Goal: Task Accomplishment & Management: Use online tool/utility

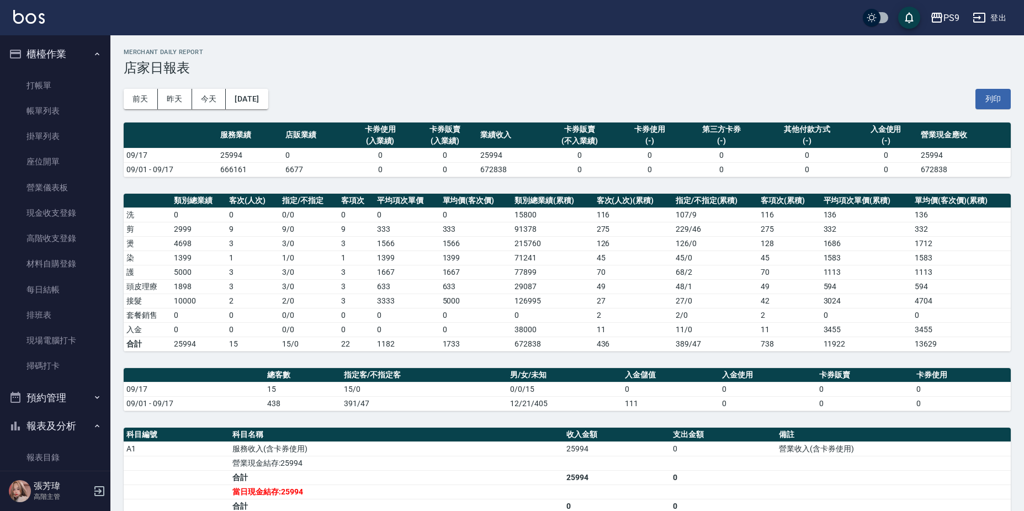
click at [66, 80] on link "打帳單" at bounding box center [55, 85] width 102 height 25
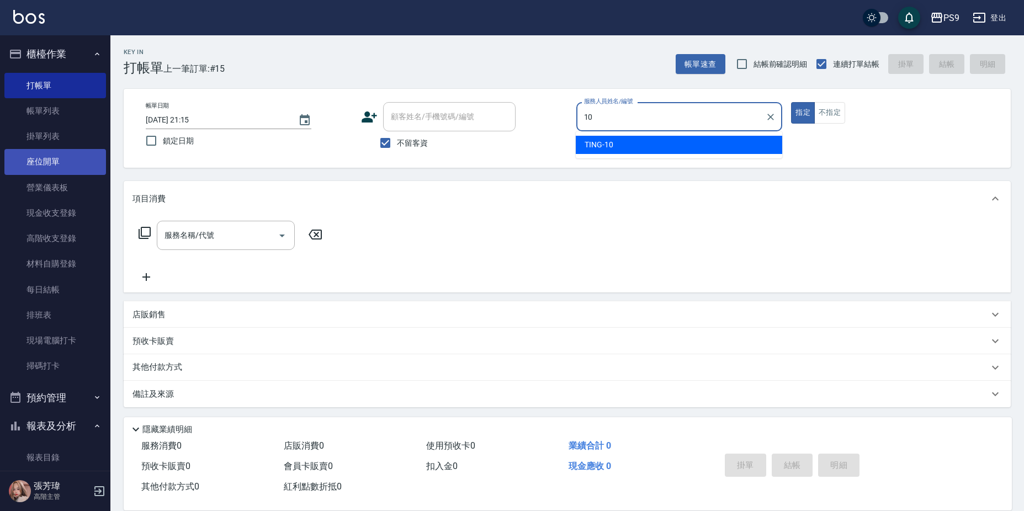
type input "TING-10"
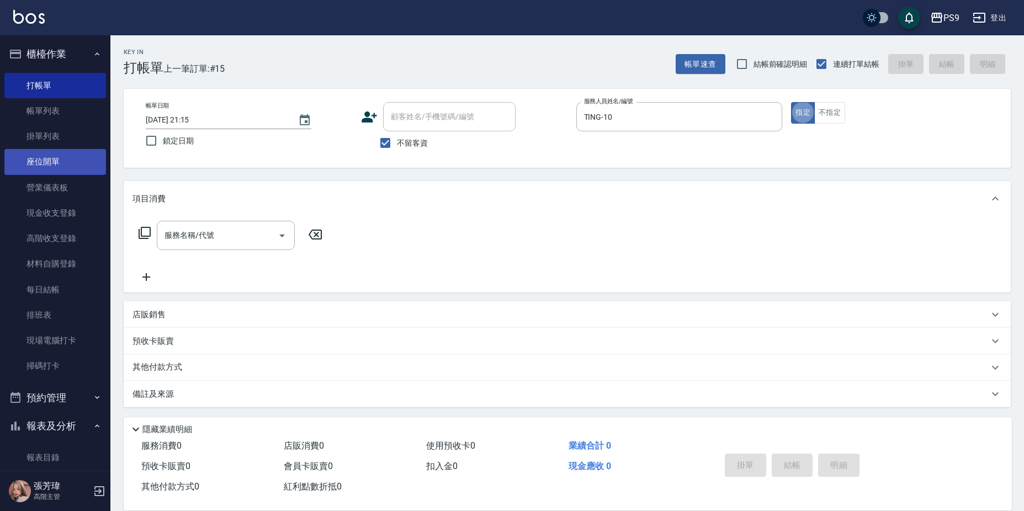
type button "true"
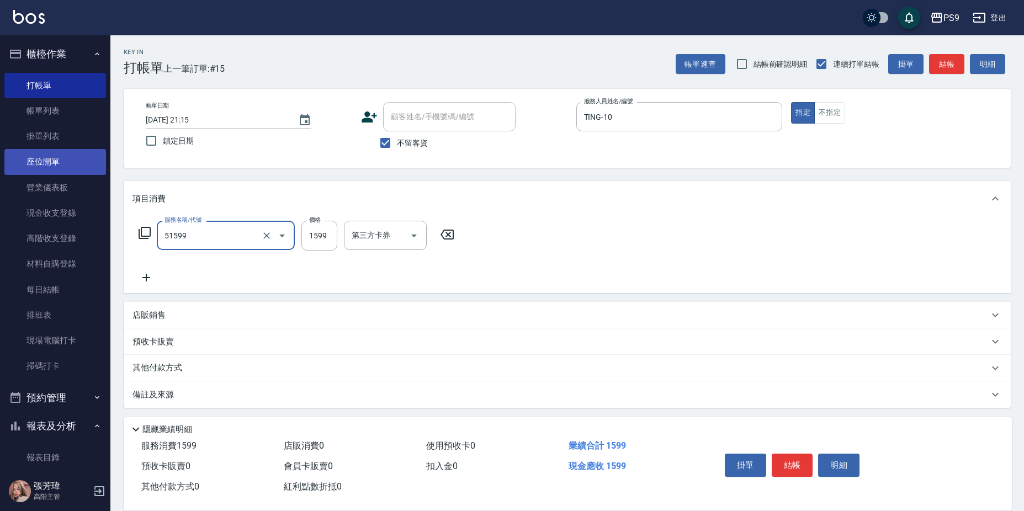
type input "燙1599(51599)"
type input "1500"
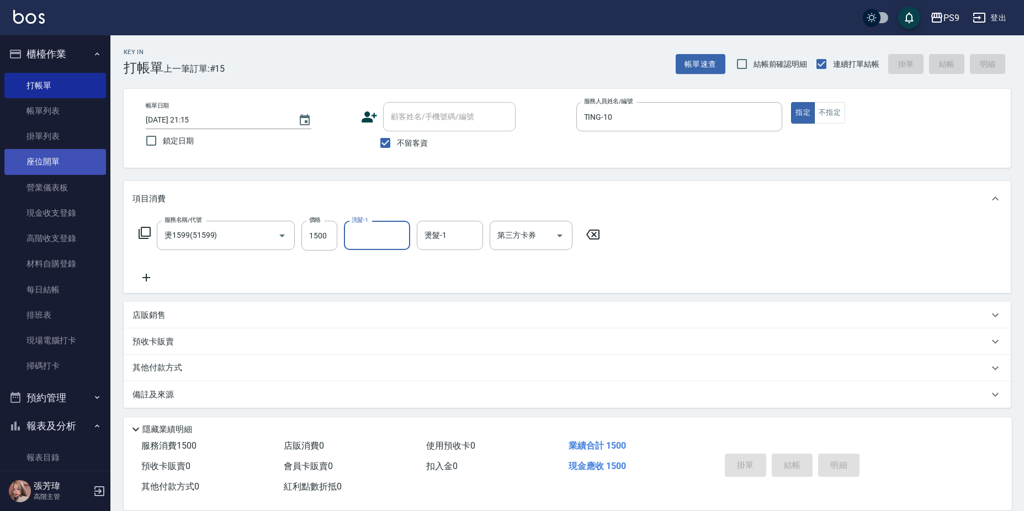
type input "[DATE] 21:20"
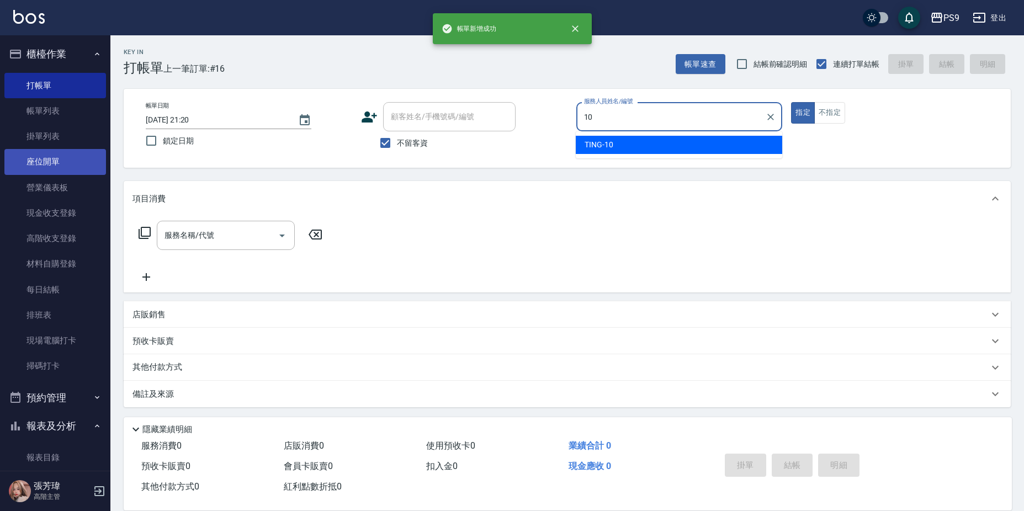
type input "TING-10"
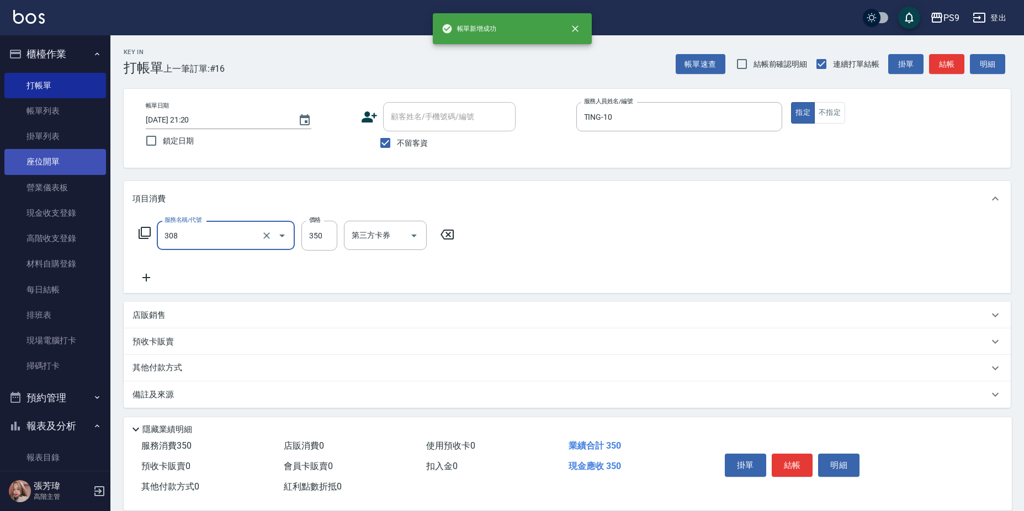
type input "剪-350(308)"
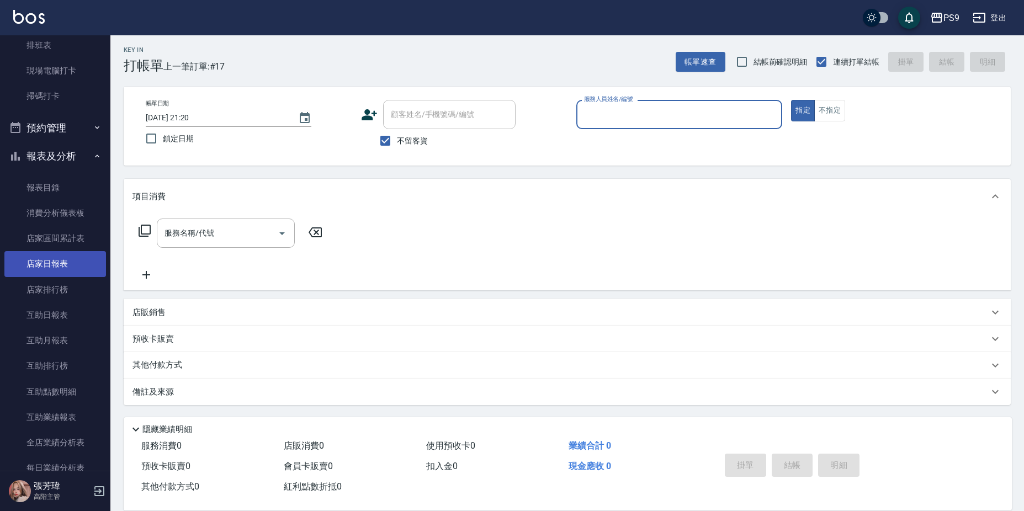
scroll to position [276, 0]
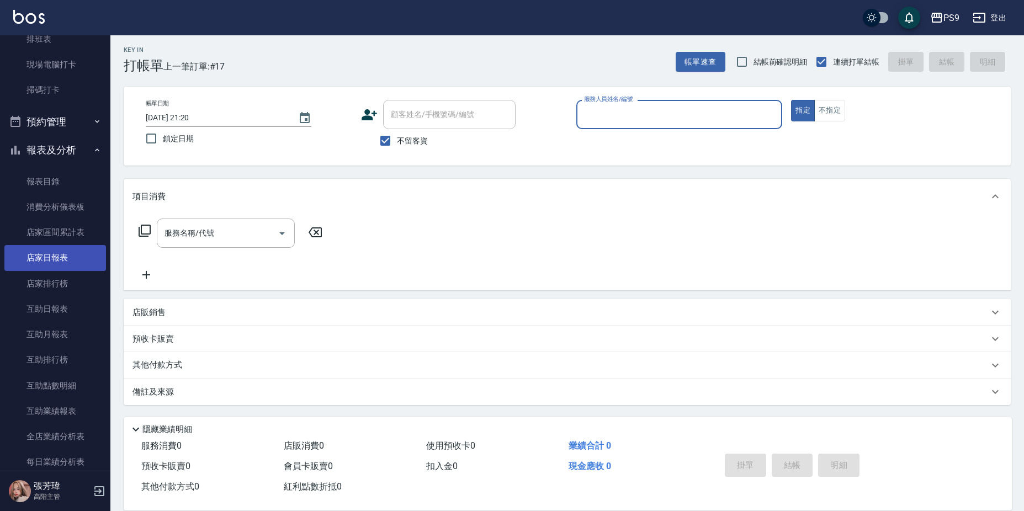
click at [68, 267] on link "店家日報表" at bounding box center [55, 257] width 102 height 25
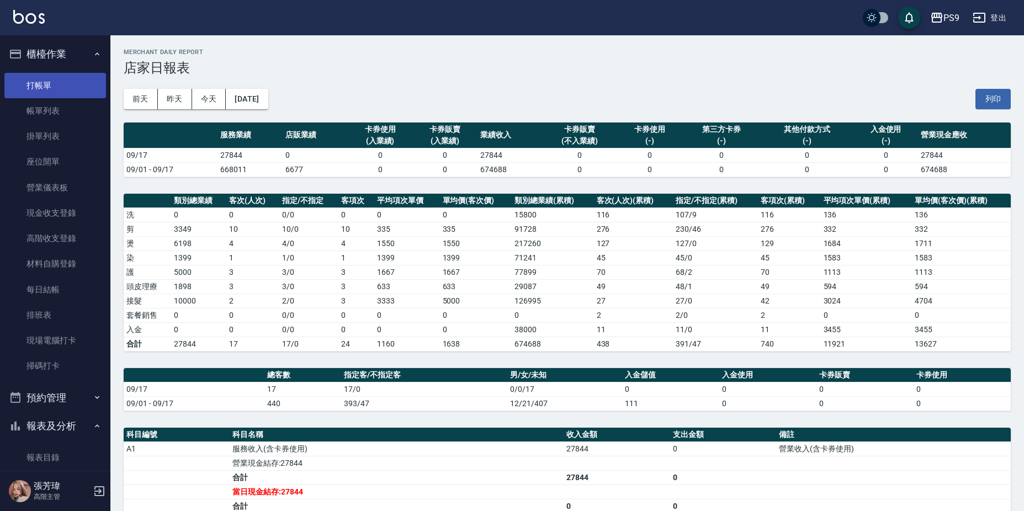
click at [52, 73] on ul "打帳單 帳單列表 掛單列表 座位開單 營業儀表板 現金收支登錄 高階收支登錄 材料自購登錄 每日結帳 排班表 現場電腦打卡 掃碼打卡" at bounding box center [55, 225] width 102 height 315
click at [51, 80] on link "打帳單" at bounding box center [55, 85] width 102 height 25
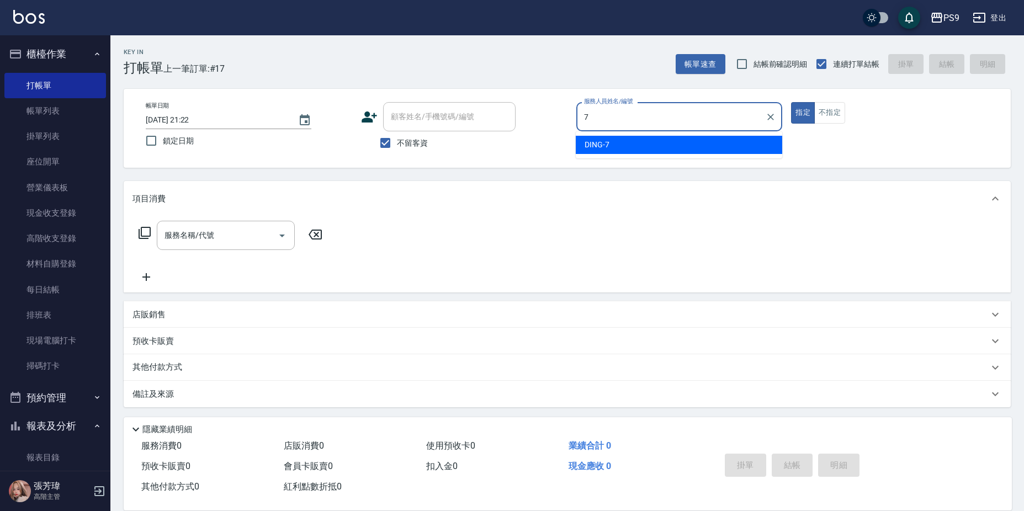
type input "DING-7"
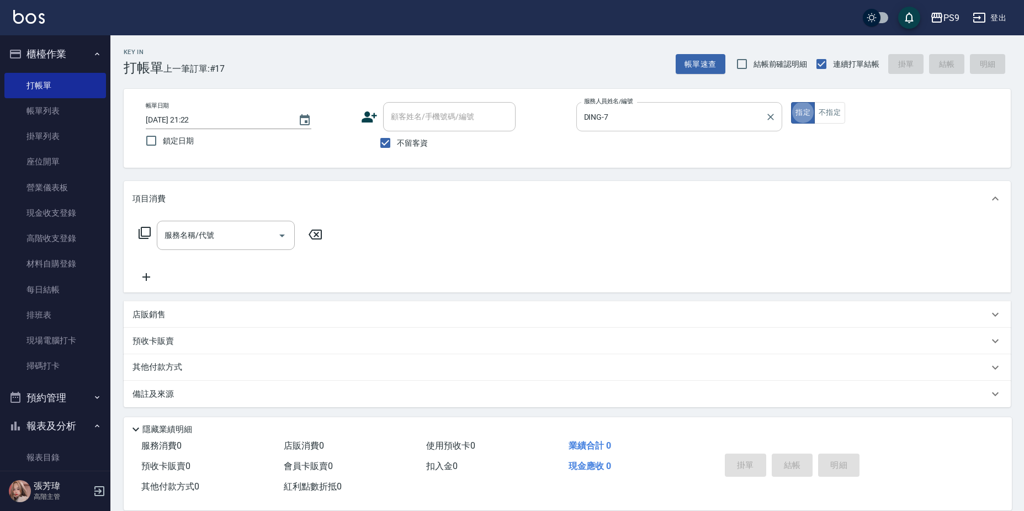
type button "true"
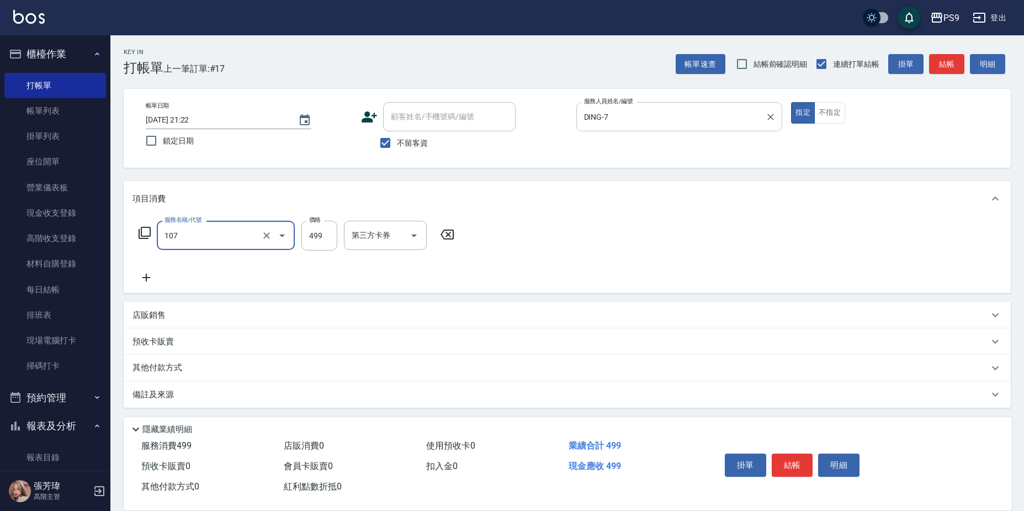
type input "舒活(107)"
type input "500"
click at [362, 235] on input "洗髮-1" at bounding box center [377, 235] width 56 height 19
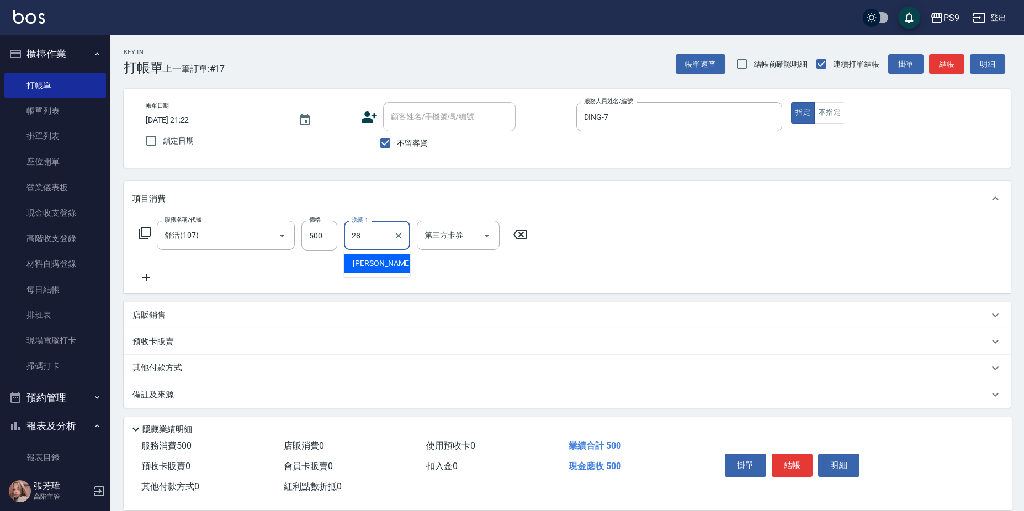
type input "[PERSON_NAME]-28"
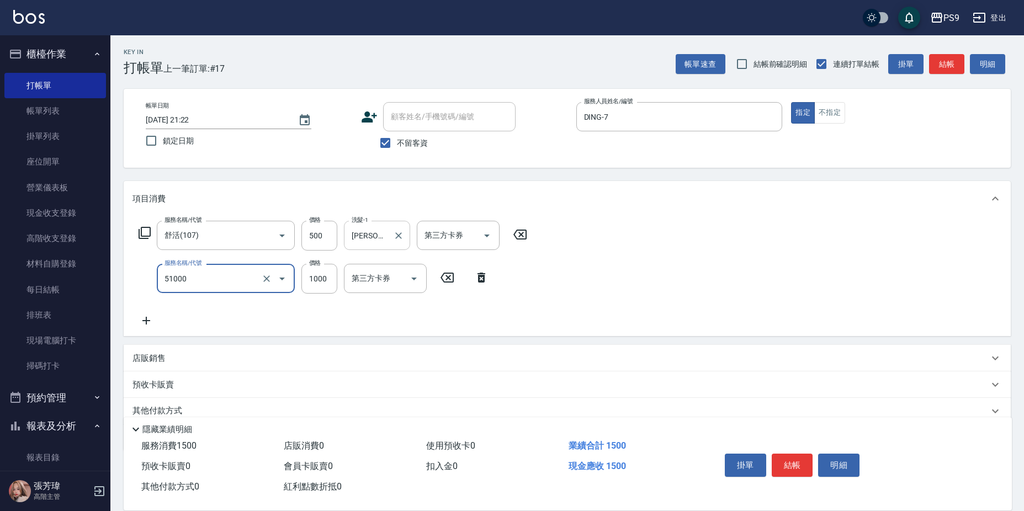
type input "燙髮1000(51000)"
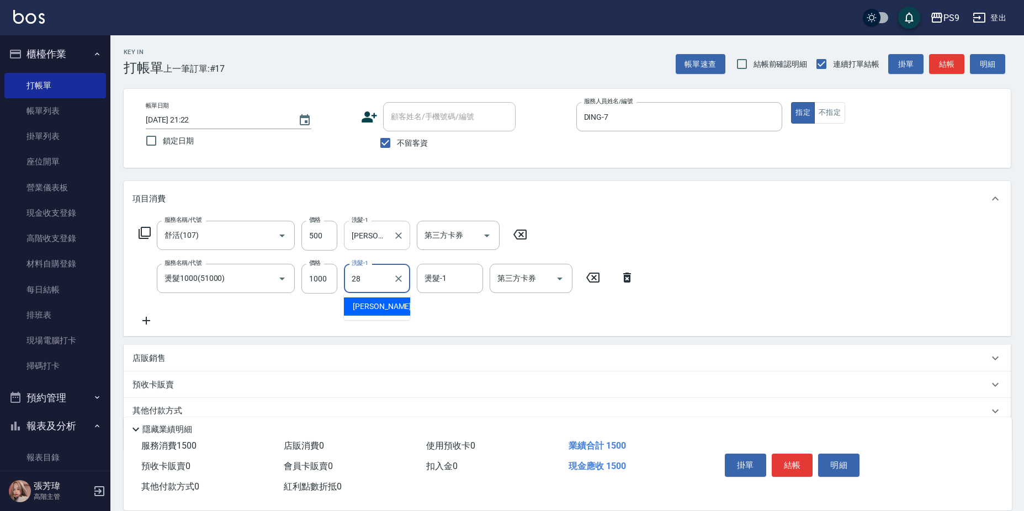
type input "2"
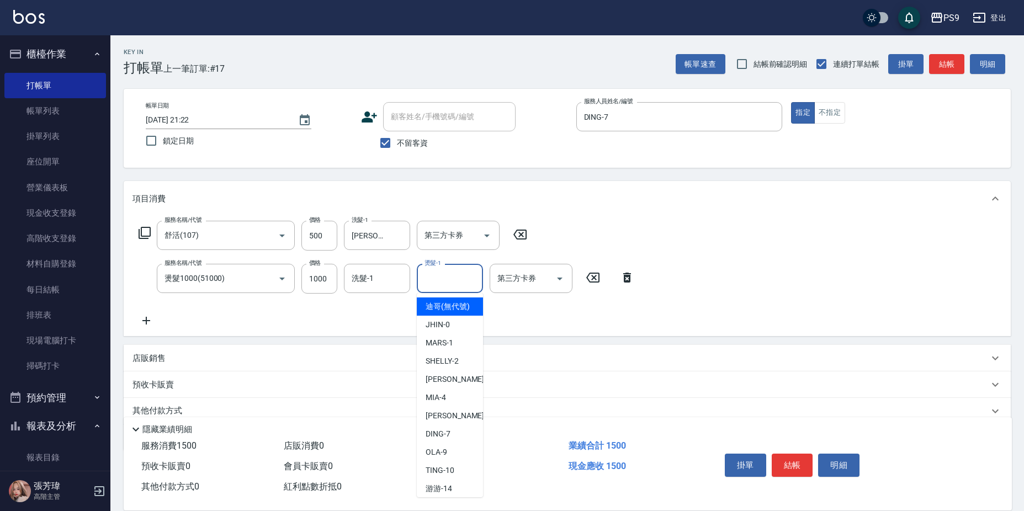
drag, startPoint x: 451, startPoint y: 270, endPoint x: 442, endPoint y: 276, distance: 10.7
click at [449, 272] on input "燙髮-1" at bounding box center [450, 278] width 56 height 19
type input "[PERSON_NAME]-28"
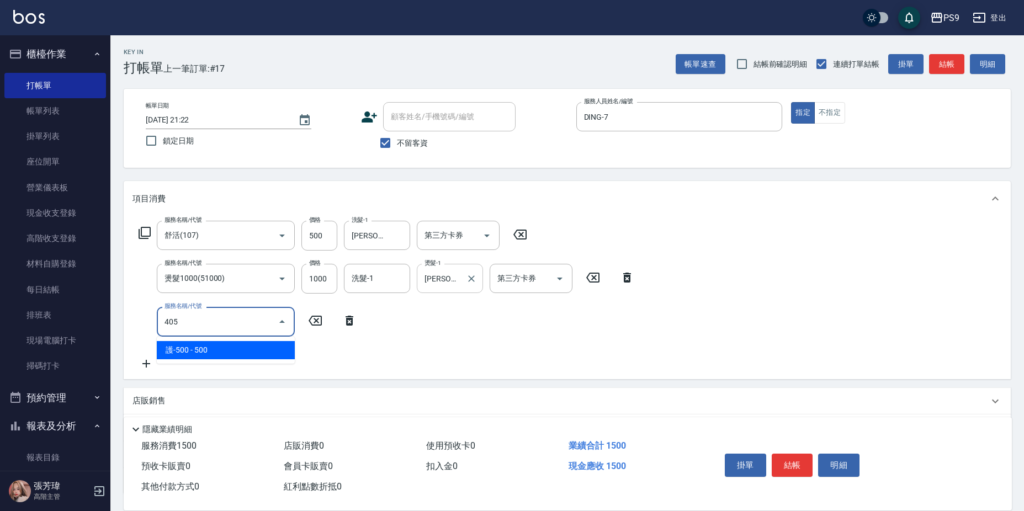
type input "護-500(405)"
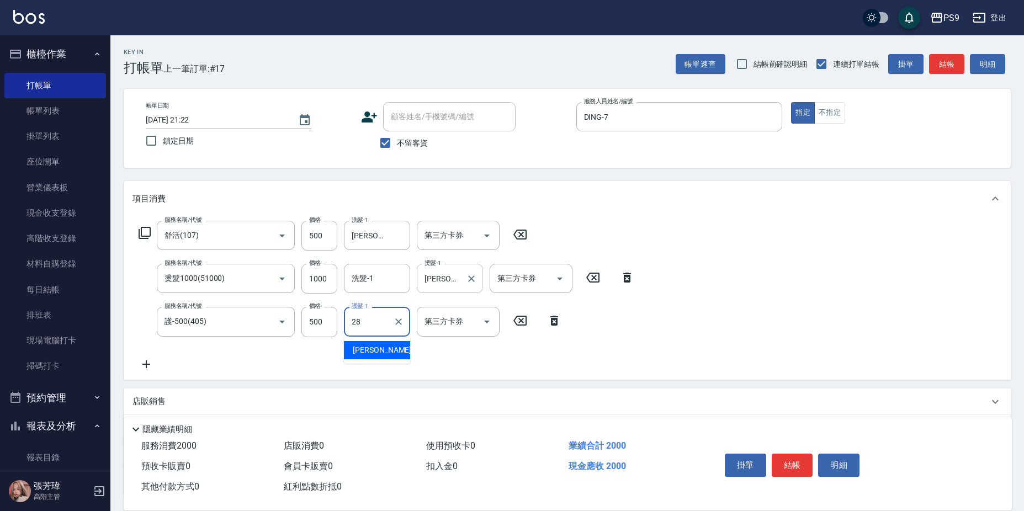
type input "[PERSON_NAME]-28"
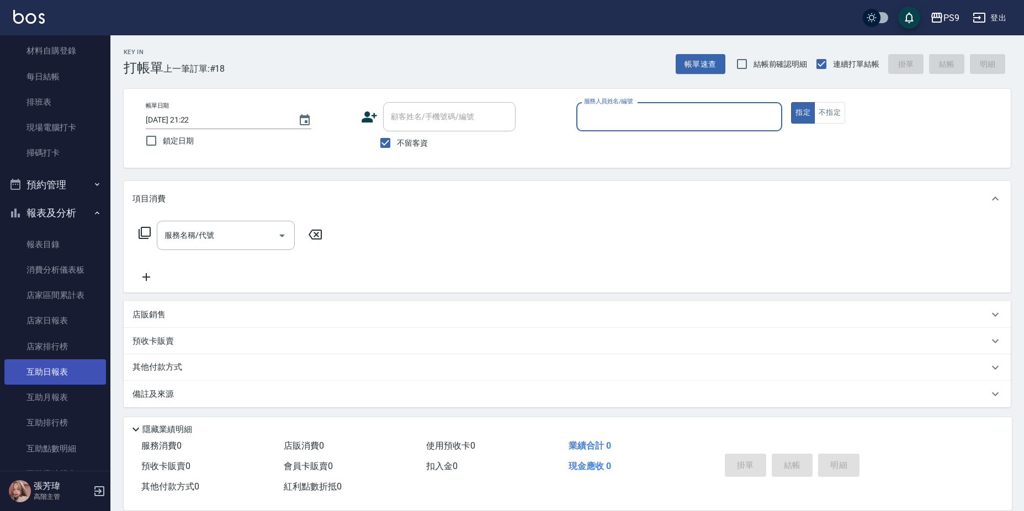
scroll to position [221, 0]
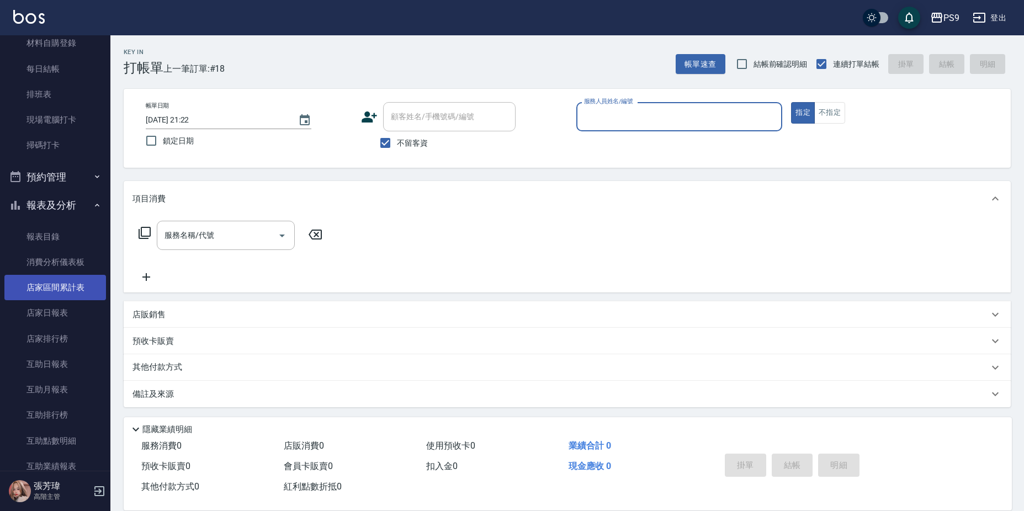
drag, startPoint x: 47, startPoint y: 284, endPoint x: 50, endPoint y: 291, distance: 7.9
click at [47, 284] on link "店家區間累計表" at bounding box center [55, 287] width 102 height 25
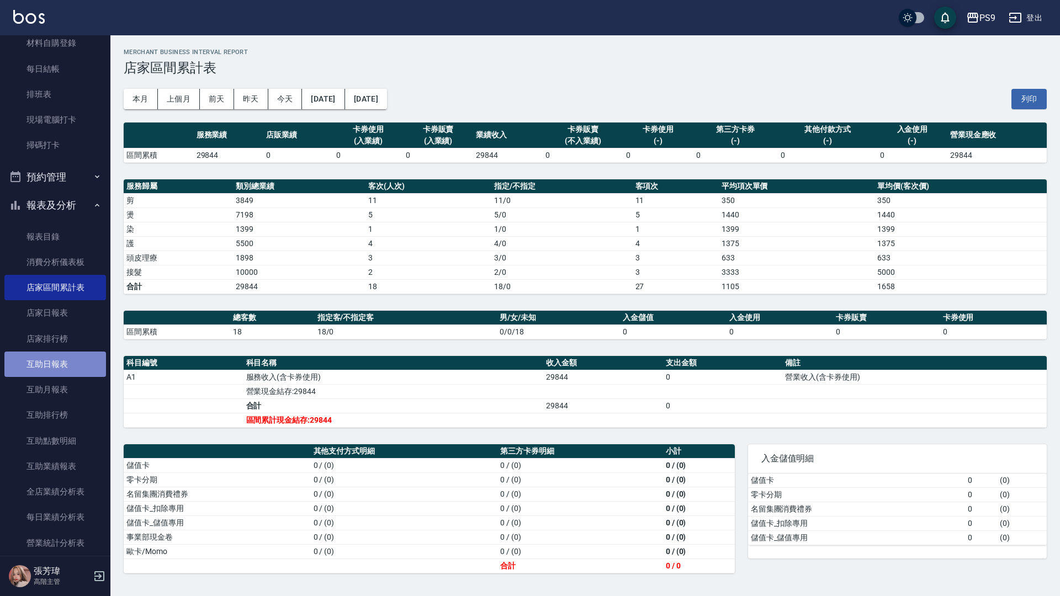
click at [68, 368] on link "互助日報表" at bounding box center [55, 364] width 102 height 25
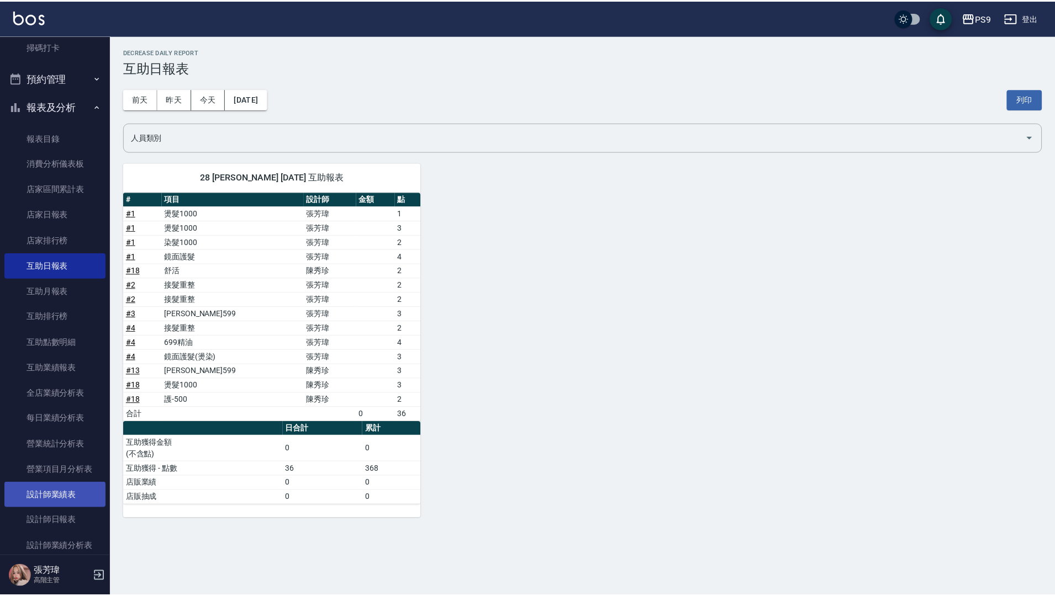
scroll to position [331, 0]
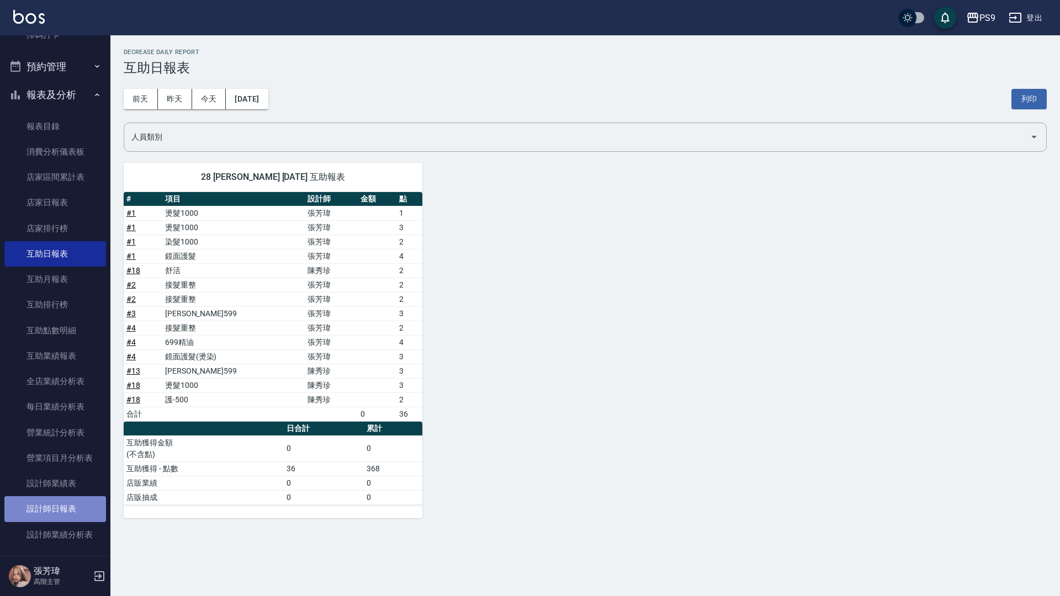
click at [61, 510] on link "設計師日報表" at bounding box center [55, 508] width 102 height 25
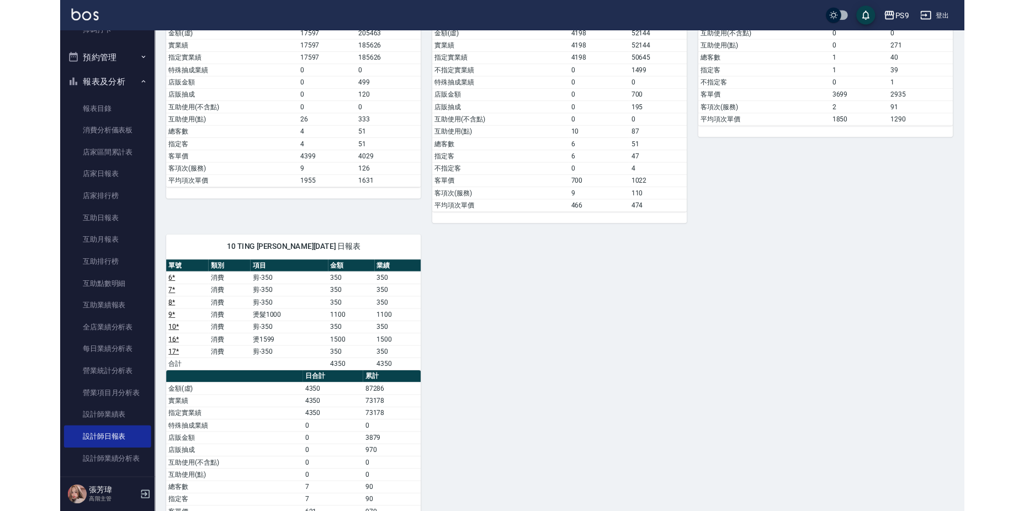
scroll to position [356, 0]
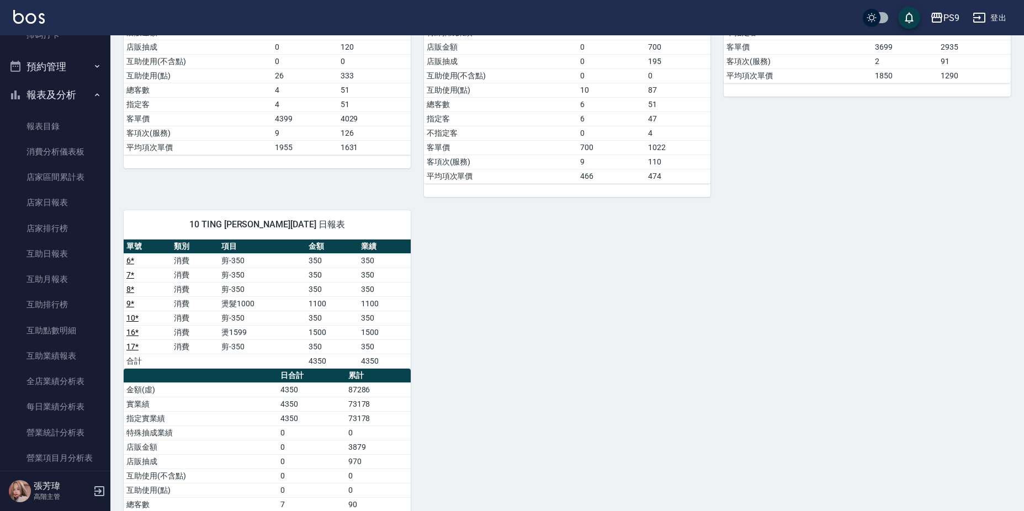
click at [801, 331] on div "2 SHELLY [PERSON_NAME][DATE] 日報表 單號 類別 項目 金額 業績 1 * 消費 燙髮1000 1399 1399 1 * 消費 …" at bounding box center [560, 168] width 901 height 829
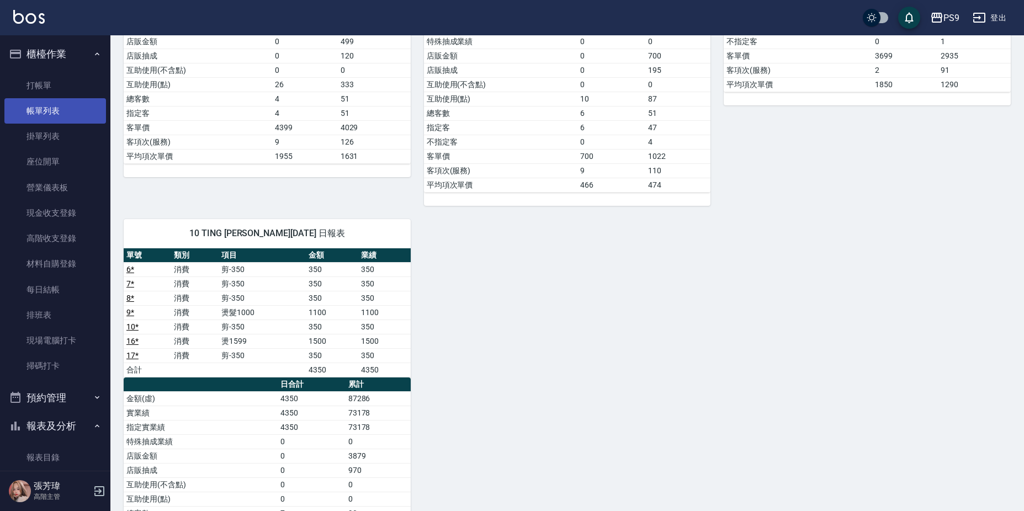
scroll to position [135, 0]
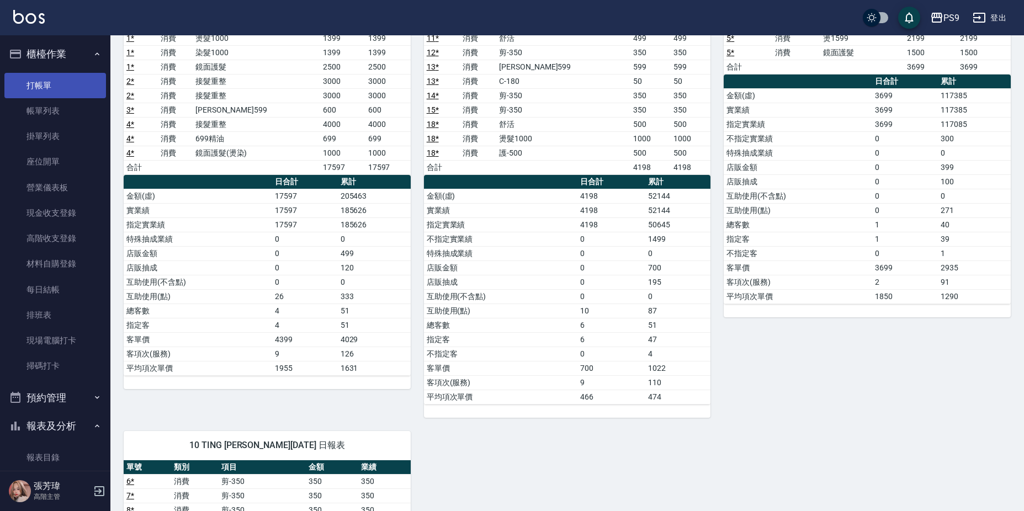
click at [46, 91] on link "打帳單" at bounding box center [55, 85] width 102 height 25
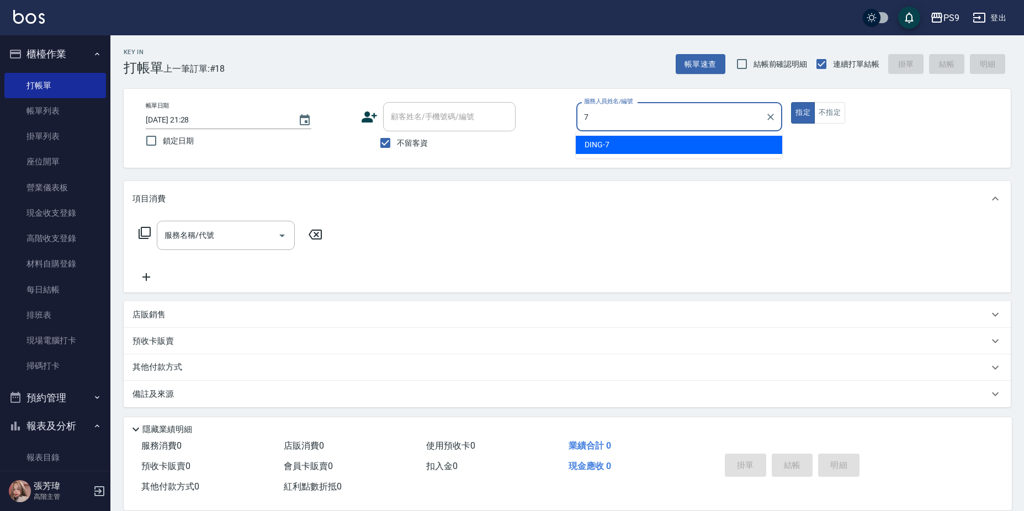
type input "DING-7"
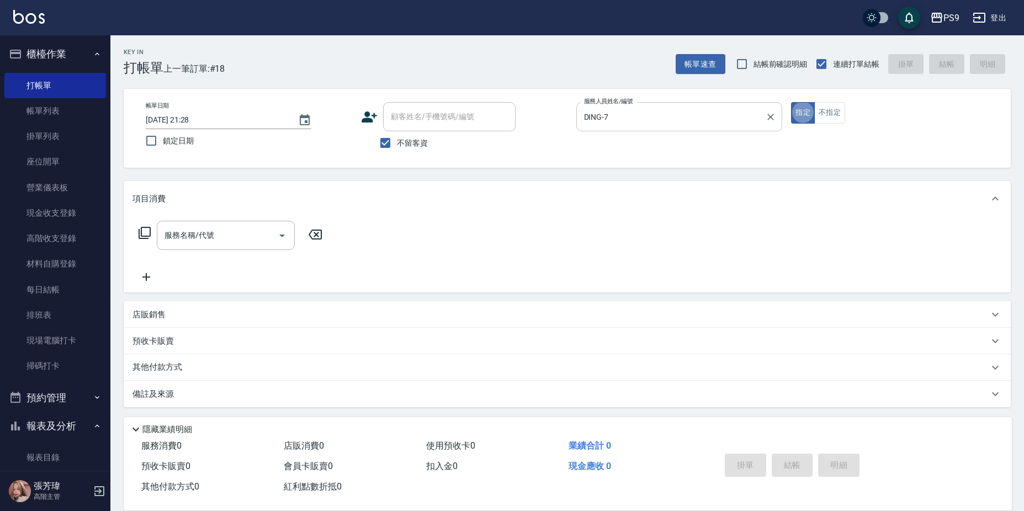
type button "true"
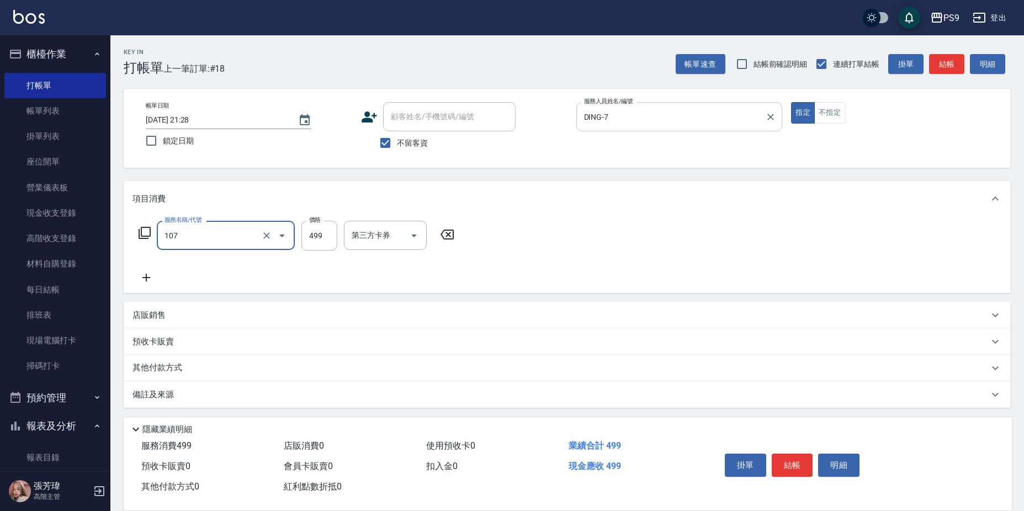
type input "舒活(107)"
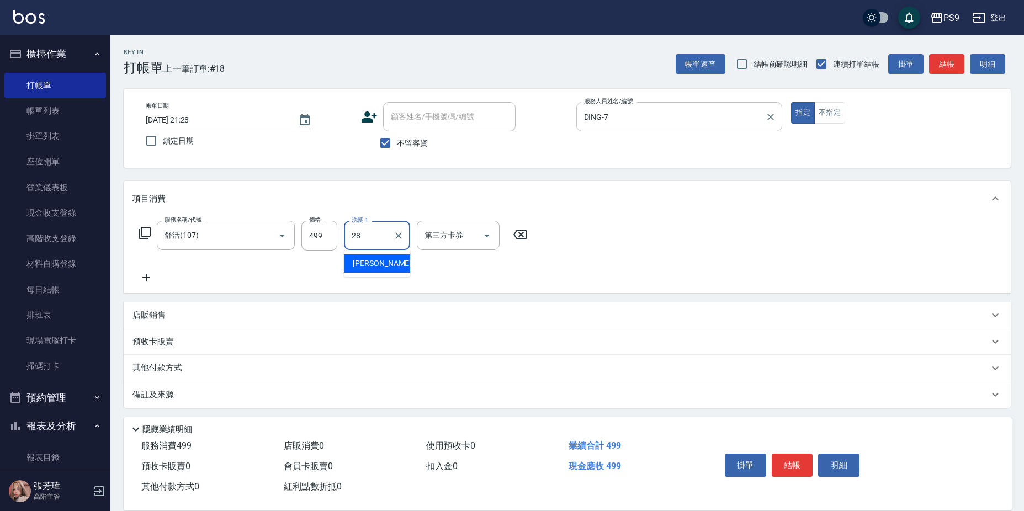
type input "[PERSON_NAME]-28"
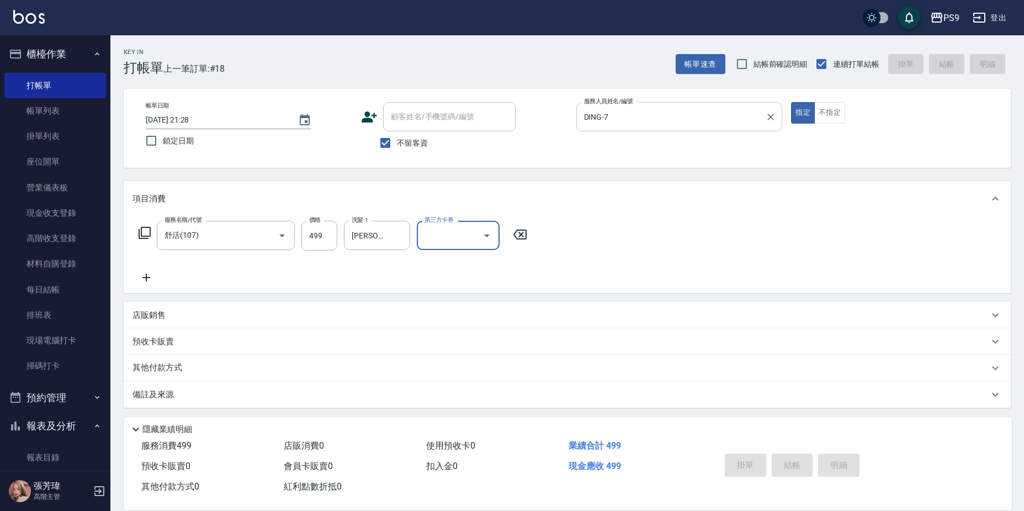
type input "[DATE] 21:29"
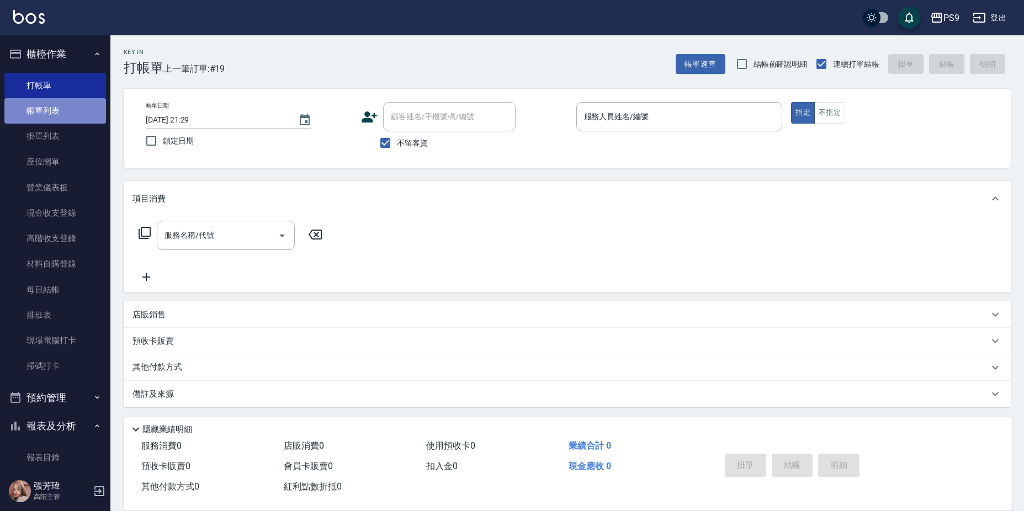
click at [56, 109] on link "帳單列表" at bounding box center [55, 110] width 102 height 25
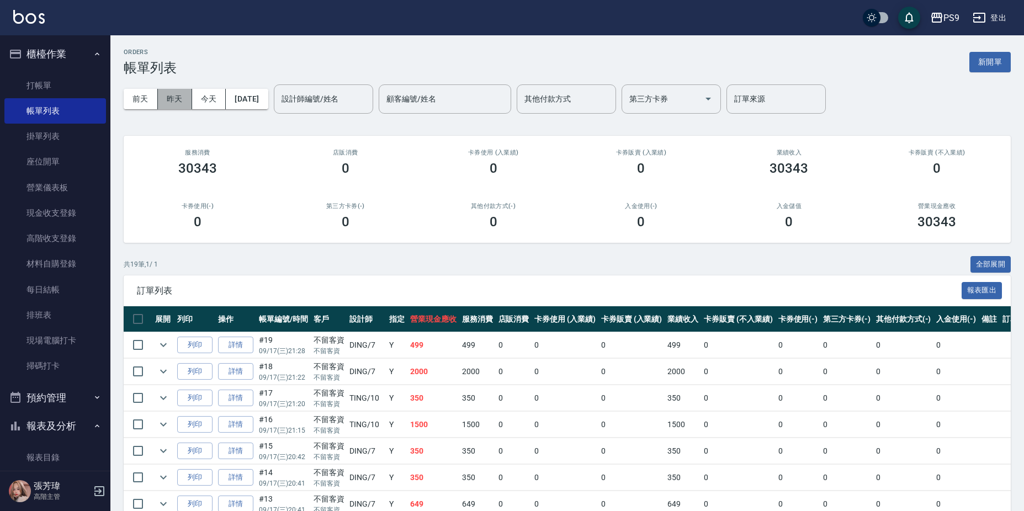
click at [178, 102] on button "昨天" at bounding box center [175, 99] width 34 height 20
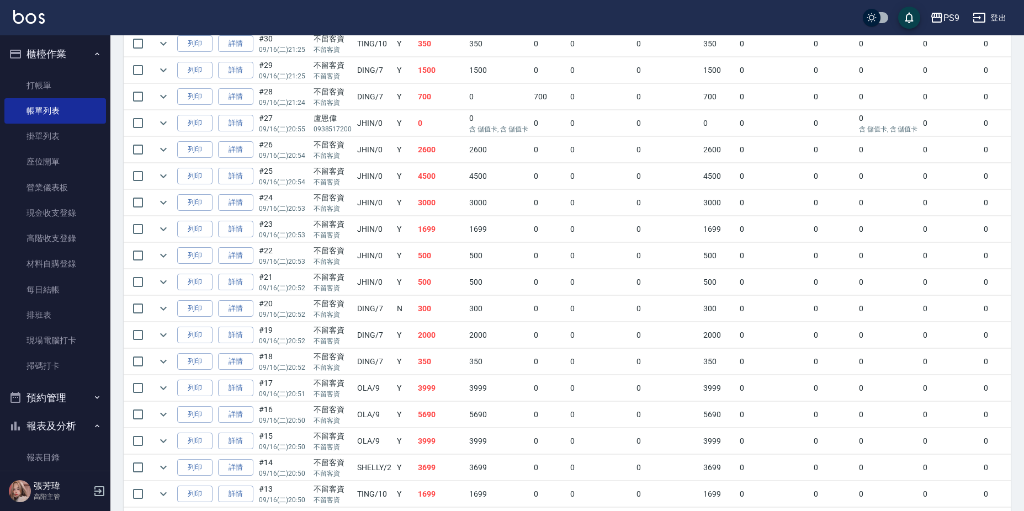
scroll to position [308, 0]
